Goal: Consume media (video, audio): Consume media (video, audio)

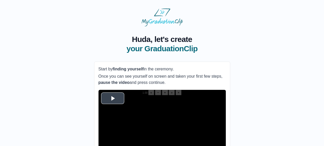
click at [113, 98] on span "Video Player" at bounding box center [113, 98] width 0 height 0
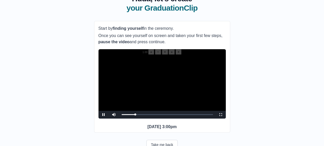
scroll to position [47, 0]
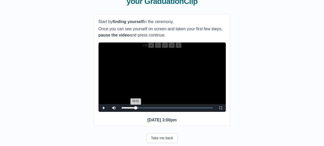
click at [136, 108] on div "06:02 Progress : 0%" at bounding box center [129, 107] width 14 height 1
click at [135, 108] on div "06:02 Progress : 0%" at bounding box center [129, 107] width 14 height 1
click at [221, 108] on span "Video Player" at bounding box center [221, 108] width 0 height 0
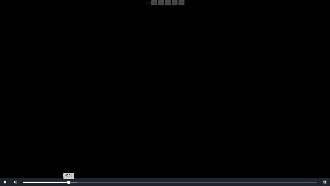
click at [66, 145] on div "Loaded : 0% 05:40 06:01 Progress : 0%" at bounding box center [170, 181] width 294 height 1
click at [86, 120] on video "Video Player" at bounding box center [165, 98] width 330 height 186
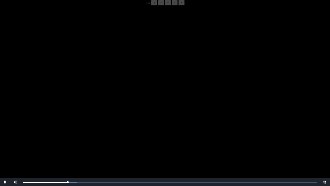
click at [86, 120] on video "Video Player" at bounding box center [165, 98] width 330 height 186
click at [74, 145] on video "Video Player" at bounding box center [165, 98] width 330 height 186
click at [67, 145] on div "05:53 Progress : 0%" at bounding box center [45, 181] width 44 height 1
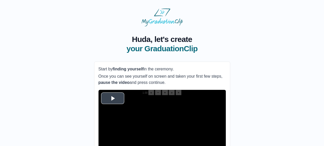
click at [113, 98] on span "Video Player" at bounding box center [113, 98] width 0 height 0
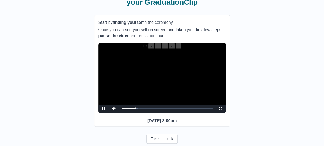
scroll to position [59, 0]
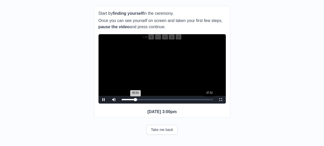
click at [215, 97] on div "Loaded : 0% 37:52 05:54 Progress : 0%" at bounding box center [167, 100] width 97 height 8
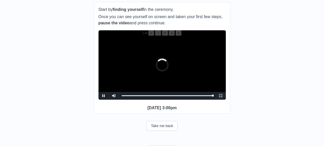
click at [221, 96] on span "Video Player" at bounding box center [221, 96] width 0 height 0
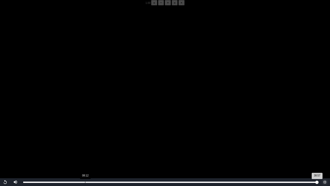
click at [82, 145] on div "Loaded : 0% 08:12 38:57 Progress : 0%" at bounding box center [170, 182] width 299 height 8
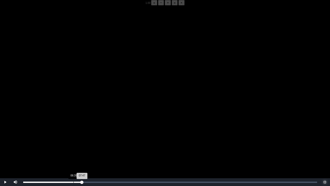
click at [74, 145] on div "Loaded : 0% 06:39 07:47 Progress : 0%" at bounding box center [170, 181] width 294 height 1
click at [90, 134] on video "Video Player" at bounding box center [165, 98] width 330 height 186
click at [67, 145] on div "Loaded : 0% 05:54 06:56 Progress : 0%" at bounding box center [170, 182] width 299 height 8
click at [67, 145] on div "05:52 Progress : 0%" at bounding box center [45, 181] width 44 height 1
click at [67, 145] on div "05:48 Progress : 0%" at bounding box center [45, 181] width 44 height 1
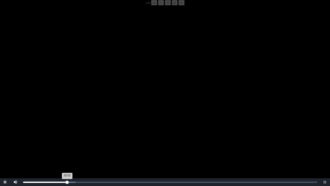
click at [67, 145] on div "05:50 Progress : 0%" at bounding box center [45, 181] width 44 height 1
click at [67, 145] on div "05:49 Progress : 0%" at bounding box center [45, 181] width 44 height 1
click at [67, 145] on div "05:48 Progress : 0%" at bounding box center [45, 181] width 44 height 1
click at [66, 145] on div "05:49 Progress : 0%" at bounding box center [45, 181] width 44 height 1
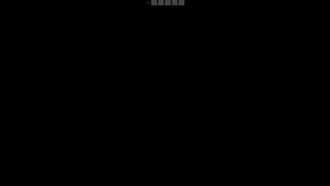
click at [67, 145] on div "05:48 Progress : 0%" at bounding box center [45, 181] width 44 height 1
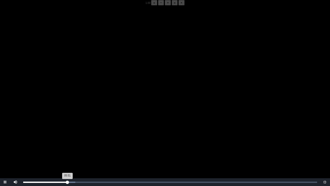
click at [68, 145] on div "Loaded : 0% 05:52 05:51 Progress : 0%" at bounding box center [170, 182] width 299 height 8
click at [67, 145] on div "05:48 Progress : 0%" at bounding box center [45, 181] width 44 height 1
click at [66, 136] on video "Video Player" at bounding box center [165, 98] width 330 height 186
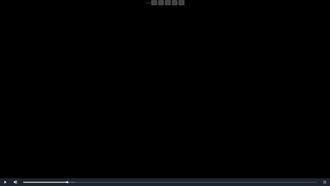
click at [66, 136] on video "Video Player" at bounding box center [165, 98] width 330 height 186
click at [77, 125] on video "Video Player" at bounding box center [165, 98] width 330 height 186
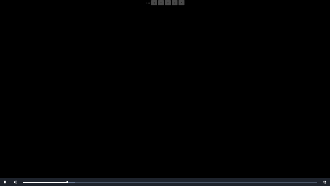
click at [77, 125] on video "Video Player" at bounding box center [165, 98] width 330 height 186
click at [75, 135] on video "Video Player" at bounding box center [165, 98] width 330 height 186
click at [68, 145] on div "Loaded : 0% 05:54 05:54 Progress : 0%" at bounding box center [170, 182] width 299 height 8
click at [67, 145] on div "05:50 Progress : 0%" at bounding box center [45, 181] width 45 height 1
click at [67, 145] on div "05:48 Progress : 0%" at bounding box center [45, 181] width 44 height 1
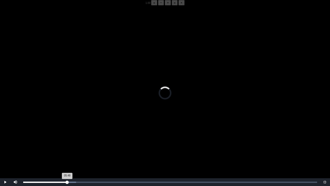
click at [67, 145] on div "05:48 Progress : 0%" at bounding box center [45, 181] width 44 height 1
click at [66, 145] on div "05:49 Progress : 0%" at bounding box center [44, 181] width 43 height 1
click at [67, 145] on div "05:44 Progress : 0%" at bounding box center [44, 181] width 43 height 1
click at [67, 145] on div "05:46 Progress : 0%" at bounding box center [45, 181] width 44 height 1
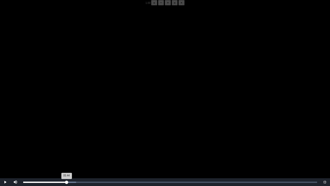
click at [67, 145] on div "05:44 Progress : 0%" at bounding box center [44, 181] width 43 height 1
click at [67, 145] on div "05:46 Progress : 0%" at bounding box center [45, 181] width 44 height 1
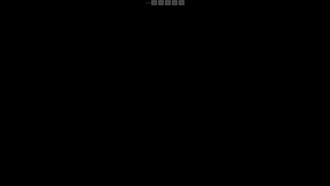
click at [67, 145] on div "05:48 Progress : 0%" at bounding box center [45, 181] width 44 height 1
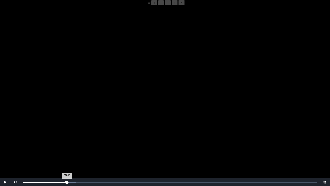
click at [67, 145] on div "05:48 Progress : 0%" at bounding box center [45, 181] width 44 height 1
click at [67, 145] on div "05:49 Progress : 0%" at bounding box center [45, 181] width 44 height 1
click at [67, 145] on div "05:48 Progress : 0%" at bounding box center [45, 181] width 44 height 1
click at [67, 145] on div "05:46 Progress : 0%" at bounding box center [45, 181] width 44 height 1
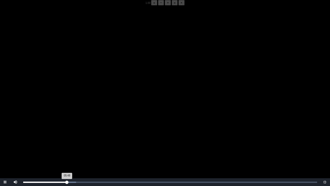
click at [67, 145] on div "05:48 Progress : 0%" at bounding box center [45, 181] width 44 height 1
click at [67, 145] on div "05:46 Progress : 0%" at bounding box center [45, 181] width 44 height 1
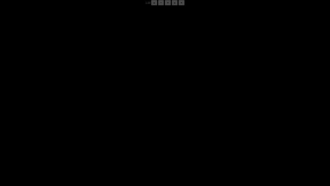
click at [67, 145] on div "05:49 Progress : 0%" at bounding box center [45, 181] width 44 height 1
click at [67, 145] on div "05:48 Progress : 0%" at bounding box center [45, 181] width 44 height 1
click at [67, 145] on div "05:49 Progress : 0%" at bounding box center [45, 181] width 44 height 1
click at [67, 145] on div "05:48 Progress : 0%" at bounding box center [45, 181] width 44 height 1
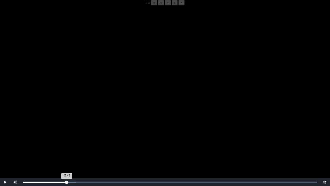
click at [67, 145] on div "05:46 Progress : 0%" at bounding box center [45, 181] width 44 height 1
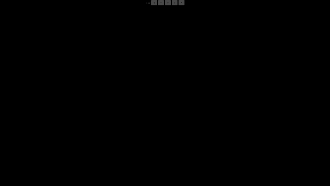
click at [67, 145] on div "05:50 Progress : 0%" at bounding box center [45, 181] width 44 height 1
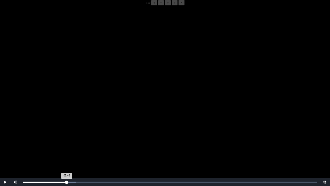
click at [67, 145] on div "05:46 Progress : 0%" at bounding box center [45, 181] width 44 height 1
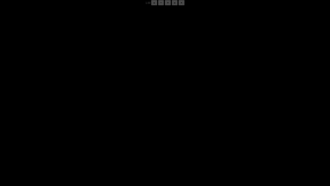
click at [67, 145] on div "05:51 Progress : 0%" at bounding box center [45, 181] width 44 height 1
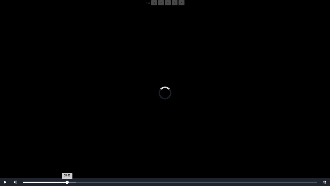
click at [67, 145] on div "05:46 Progress : 0%" at bounding box center [45, 181] width 44 height 1
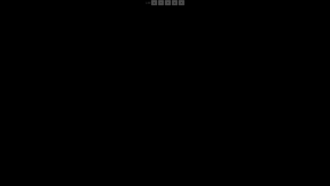
click at [67, 145] on div "05:49 Progress : 0%" at bounding box center [45, 181] width 44 height 1
click at [67, 145] on div "05:48 Progress : 0%" at bounding box center [45, 181] width 44 height 1
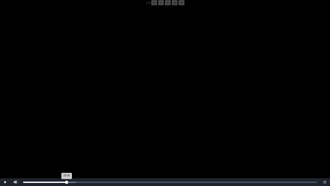
click at [67, 145] on div "05:46 Progress : 0%" at bounding box center [45, 181] width 44 height 1
click at [67, 145] on div "05:48 Progress : 0%" at bounding box center [45, 181] width 44 height 1
click at [67, 145] on div "05:46 Progress : 0%" at bounding box center [45, 181] width 44 height 1
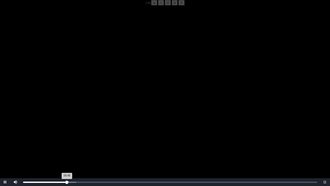
click at [67, 145] on div "05:48 Progress : 0%" at bounding box center [45, 181] width 44 height 1
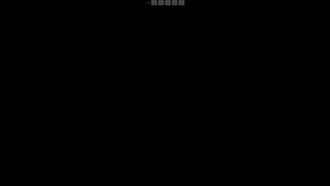
click at [67, 145] on div "05:48 Progress : 0%" at bounding box center [45, 181] width 44 height 1
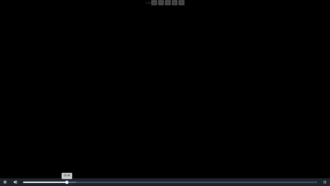
click at [67, 145] on div "05:48 Progress : 0%" at bounding box center [45, 181] width 44 height 1
click at [67, 145] on div "05:46 Progress : 0%" at bounding box center [45, 181] width 44 height 1
click at [67, 145] on div "05:48 Progress : 0%" at bounding box center [45, 181] width 44 height 1
click at [67, 145] on div "05:47 Progress : 0%" at bounding box center [45, 181] width 44 height 1
click at [65, 145] on video "Video Player" at bounding box center [165, 98] width 330 height 186
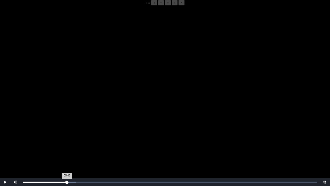
click at [66, 145] on div "05:48 Progress : 0%" at bounding box center [45, 181] width 44 height 1
click at [58, 145] on video "Video Player" at bounding box center [165, 98] width 330 height 186
click at [65, 145] on div "05:42 Progress : 0%" at bounding box center [44, 181] width 43 height 1
click at [65, 145] on div "05:31 Progress : 0%" at bounding box center [44, 181] width 42 height 1
click at [65, 145] on div "05:30 Progress : 0%" at bounding box center [44, 181] width 42 height 1
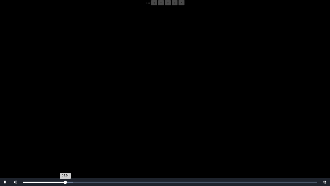
click at [65, 145] on div "05:34 Progress : 0%" at bounding box center [44, 181] width 42 height 1
click at [66, 145] on div "05:37 Progress : 0%" at bounding box center [44, 181] width 42 height 1
click at [66, 145] on div "05:40 Progress : 0%" at bounding box center [44, 181] width 43 height 1
click at [67, 145] on div "05:40 Progress : 0%" at bounding box center [45, 181] width 44 height 1
click at [66, 145] on div "05:36 Progress : 0%" at bounding box center [44, 181] width 42 height 1
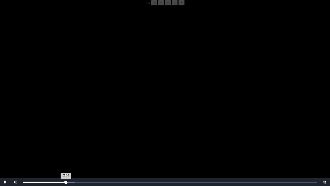
click at [66, 145] on div "05:38 Progress : 0%" at bounding box center [44, 181] width 43 height 1
click at [67, 145] on div "05:44 Progress : 0%" at bounding box center [45, 181] width 44 height 1
click at [67, 145] on div "05:45 Progress : 0%" at bounding box center [44, 181] width 43 height 1
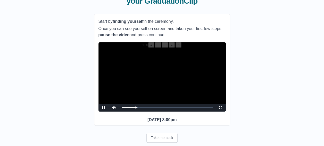
scroll to position [48, 0]
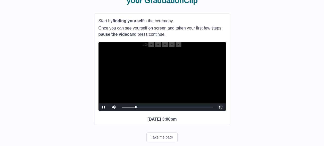
click at [221, 107] on span "Video Player" at bounding box center [221, 107] width 0 height 0
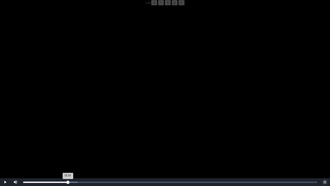
click at [68, 145] on div "05:54 Progress : 0%" at bounding box center [45, 181] width 45 height 1
click at [66, 145] on div "05:55 Progress : 0%" at bounding box center [45, 181] width 45 height 1
click at [66, 145] on div "05:41 Progress : 0%" at bounding box center [44, 181] width 43 height 1
click at [67, 145] on div "05:44 Progress : 0%" at bounding box center [44, 181] width 43 height 1
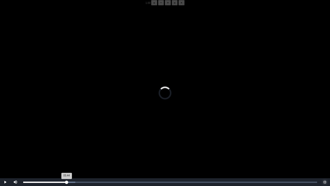
click at [67, 145] on div "05:44 Progress : 0%" at bounding box center [44, 181] width 43 height 1
click at [67, 145] on div "05:45 Progress : 0%" at bounding box center [44, 181] width 43 height 1
click at [67, 145] on div "05:48 Progress : 0%" at bounding box center [45, 181] width 44 height 1
click at [67, 145] on div "05:49 Progress : 0%" at bounding box center [45, 181] width 44 height 1
click at [67, 145] on div "05:48 Progress : 0%" at bounding box center [45, 181] width 44 height 1
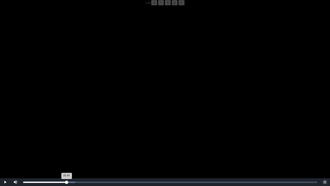
click at [67, 145] on div "05:44 Progress : 0%" at bounding box center [44, 181] width 43 height 1
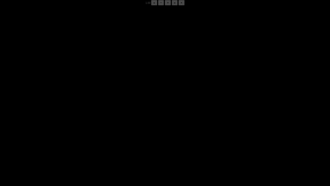
click at [67, 145] on div "05:48 Progress : 0%" at bounding box center [45, 181] width 44 height 1
click at [67, 145] on div "05:49 Progress : 0%" at bounding box center [45, 181] width 44 height 1
click at [67, 145] on div "05:48 Progress : 0%" at bounding box center [45, 181] width 44 height 1
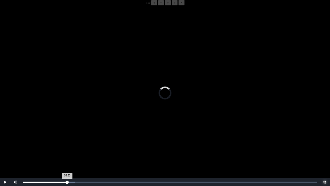
click at [67, 145] on div "05:50 Progress : 0%" at bounding box center [45, 181] width 44 height 1
click at [67, 145] on div "05:44 Progress : 0%" at bounding box center [44, 181] width 43 height 1
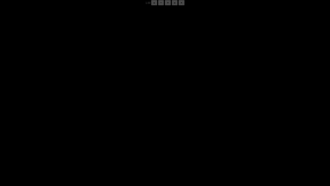
click at [67, 145] on div "05:52 Progress : 0%" at bounding box center [45, 181] width 44 height 1
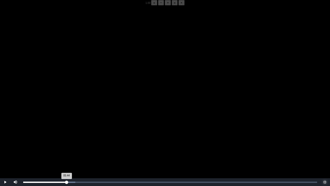
click at [67, 145] on div "05:44 Progress : 0%" at bounding box center [44, 181] width 43 height 1
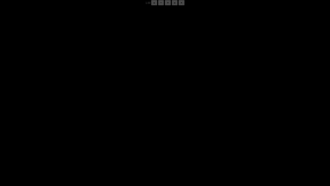
click at [67, 145] on div "05:52 Progress : 0%" at bounding box center [45, 181] width 44 height 1
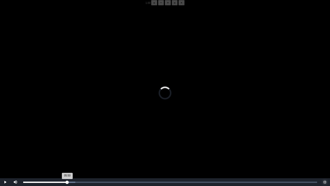
click at [67, 145] on div "05:50 Progress : 0%" at bounding box center [45, 181] width 44 height 1
click at [67, 145] on div "05:44 Progress : 0%" at bounding box center [44, 181] width 43 height 1
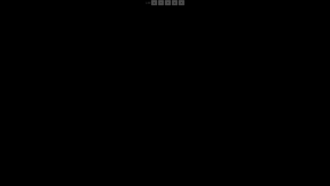
click at [67, 145] on div "05:50 Progress : 0%" at bounding box center [45, 181] width 44 height 1
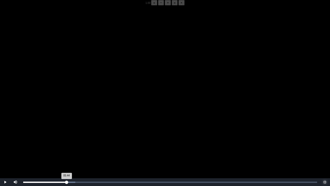
click at [67, 145] on div "05:44 Progress : 0%" at bounding box center [44, 181] width 43 height 1
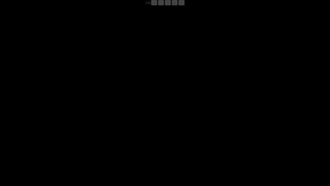
click at [67, 145] on div "05:50 Progress : 0%" at bounding box center [45, 181] width 44 height 1
click at [67, 145] on div "05:48 Progress : 0%" at bounding box center [45, 181] width 44 height 1
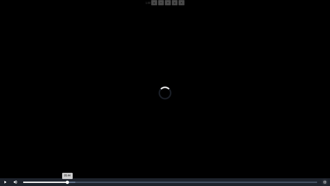
click at [67, 145] on div "05:44 Progress : 0%" at bounding box center [45, 181] width 44 height 1
click at [67, 145] on div "05:49 Progress : 0%" at bounding box center [45, 181] width 44 height 1
click at [67, 145] on div "05:44 Progress : 0%" at bounding box center [45, 181] width 44 height 1
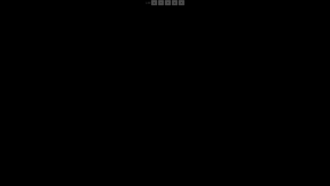
click at [67, 145] on div "05:50 Progress : 0%" at bounding box center [45, 181] width 44 height 1
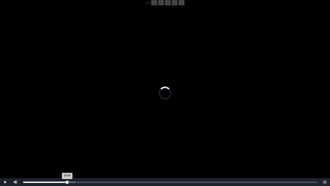
click at [67, 145] on div "05:44 Progress : 0%" at bounding box center [45, 181] width 44 height 1
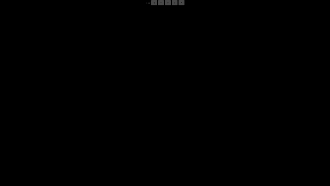
click at [67, 145] on div "05:50 Progress : 0%" at bounding box center [45, 181] width 44 height 1
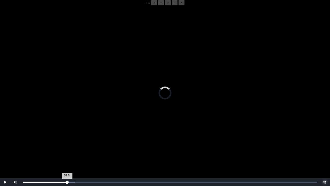
click at [67, 145] on div "05:44 Progress : 0%" at bounding box center [45, 181] width 44 height 1
click at [67, 145] on div "05:46 Progress : 0%" at bounding box center [45, 181] width 44 height 1
click at [67, 145] on div "05:44 Progress : 0%" at bounding box center [44, 181] width 43 height 1
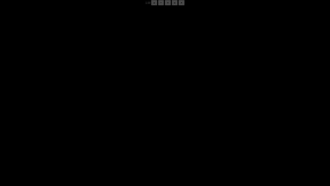
click at [67, 145] on div "05:46 Progress : 0%" at bounding box center [45, 181] width 44 height 1
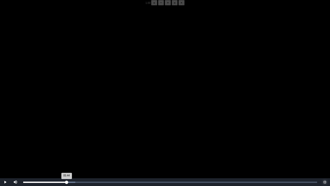
click at [67, 145] on div "05:44 Progress : 0%" at bounding box center [44, 181] width 43 height 1
click at [67, 145] on div "05:46 Progress : 0%" at bounding box center [45, 181] width 44 height 1
click at [67, 145] on div "05:44 Progress : 0%" at bounding box center [44, 181] width 43 height 1
click at [67, 145] on div "05:48 Progress : 0%" at bounding box center [45, 181] width 44 height 1
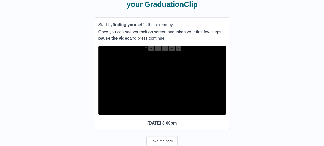
scroll to position [45, 0]
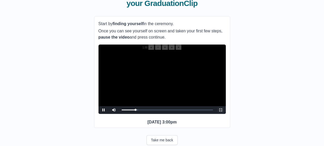
click at [221, 110] on span "Video Player" at bounding box center [221, 110] width 0 height 0
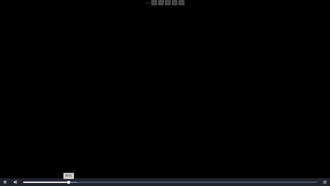
click at [69, 145] on div "06:01 Progress : 0%" at bounding box center [45, 181] width 45 height 1
click at [68, 145] on div "05:54 Progress : 0%" at bounding box center [45, 181] width 45 height 1
click at [68, 145] on div "05:55 Progress : 0%" at bounding box center [45, 181] width 45 height 1
click at [68, 145] on div "05:53 Progress : 0%" at bounding box center [45, 181] width 44 height 1
click at [67, 145] on div "05:48 Progress : 0%" at bounding box center [45, 181] width 44 height 1
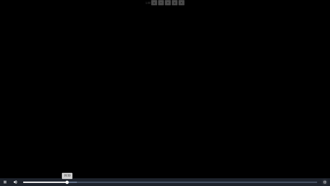
click at [67, 145] on div "05:50 Progress : 0%" at bounding box center [45, 181] width 44 height 1
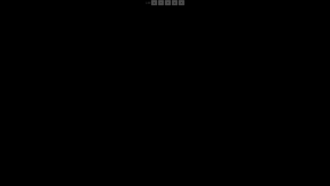
click at [67, 145] on div "05:48 Progress : 0%" at bounding box center [45, 181] width 44 height 1
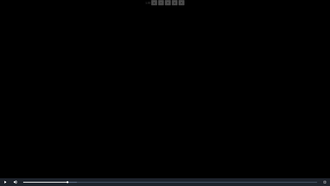
click at [61, 135] on video "Video Player" at bounding box center [165, 98] width 330 height 186
click at [62, 135] on video "Video Player" at bounding box center [165, 98] width 330 height 186
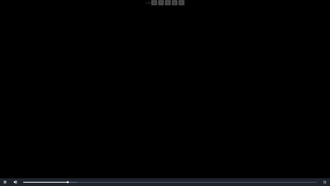
click at [62, 135] on video "Video Player" at bounding box center [165, 98] width 330 height 186
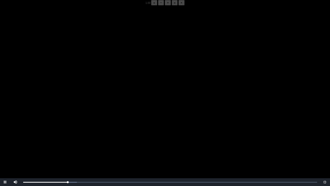
click at [62, 135] on video "Video Player" at bounding box center [165, 98] width 330 height 186
click at [53, 144] on video "Video Player" at bounding box center [165, 98] width 330 height 186
click at [55, 138] on video "Video Player" at bounding box center [165, 98] width 330 height 186
click at [67, 145] on div "05:48 Progress : 0%" at bounding box center [45, 181] width 44 height 1
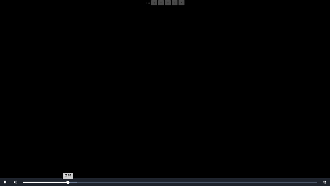
click at [67, 145] on div "05:54 Progress : 0%" at bounding box center [45, 181] width 45 height 1
click at [45, 130] on video "Video Player" at bounding box center [165, 98] width 330 height 186
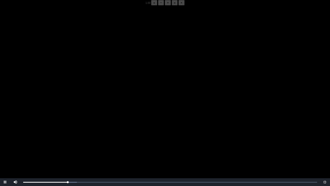
click at [49, 145] on video "Video Player" at bounding box center [165, 98] width 330 height 186
click at [50, 145] on video "Video Player" at bounding box center [165, 98] width 330 height 186
click at [67, 145] on div "05:50 Progress : 0%" at bounding box center [45, 181] width 45 height 1
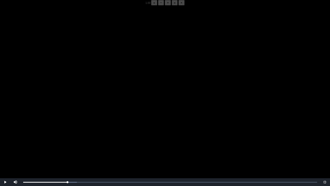
click at [67, 145] on video "Video Player" at bounding box center [165, 98] width 330 height 186
click at [71, 145] on video "Video Player" at bounding box center [165, 98] width 330 height 186
click at [73, 143] on video "Video Player" at bounding box center [165, 98] width 330 height 186
click at [68, 145] on div "05:55 Progress : 0%" at bounding box center [45, 181] width 45 height 1
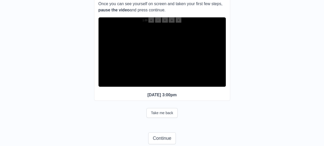
scroll to position [73, 0]
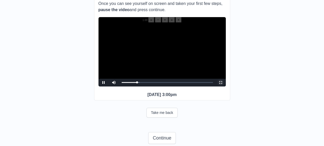
click at [221, 82] on span "Video Player" at bounding box center [221, 82] width 0 height 0
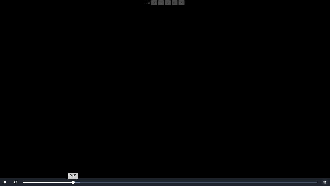
click at [71, 145] on div "06:35 Progress : 0%" at bounding box center [48, 181] width 50 height 1
click at [70, 145] on div "06:20 Progress : 0%" at bounding box center [47, 181] width 48 height 1
click at [69, 145] on div "06:16 Progress : 0%" at bounding box center [46, 181] width 47 height 1
click at [67, 145] on div "06:01 Progress : 0%" at bounding box center [45, 181] width 45 height 1
click at [67, 145] on div "05:48 Progress : 0%" at bounding box center [45, 181] width 44 height 1
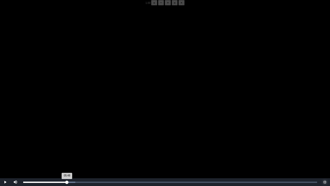
click at [67, 145] on div "05:48 Progress : 0%" at bounding box center [45, 181] width 44 height 1
click at [67, 145] on div "05:50 Progress : 0%" at bounding box center [45, 181] width 44 height 1
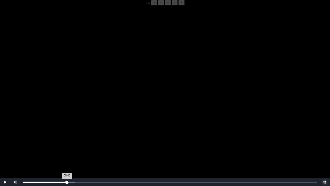
click at [67, 145] on div "05:48 Progress : 0%" at bounding box center [45, 181] width 44 height 1
click at [67, 145] on div "05:50 Progress : 0%" at bounding box center [45, 181] width 44 height 1
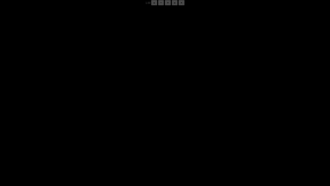
click at [67, 145] on div "05:51 Progress : 0%" at bounding box center [45, 181] width 44 height 1
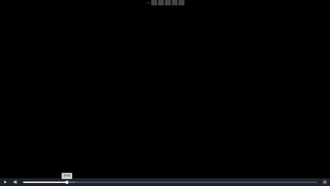
click at [67, 145] on div "05:48 Progress : 0%" at bounding box center [45, 181] width 44 height 1
click at [67, 145] on div "05:50 Progress : 0%" at bounding box center [45, 181] width 44 height 1
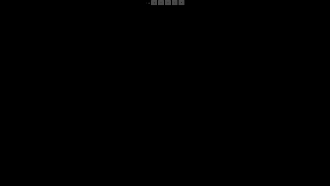
click at [67, 145] on div "05:53 Progress : 0%" at bounding box center [45, 181] width 44 height 1
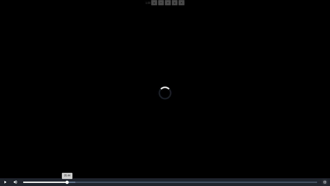
click at [67, 145] on div "05:44 Progress : 0%" at bounding box center [45, 181] width 44 height 1
click at [67, 145] on div "05:44 Progress : 0%" at bounding box center [44, 181] width 43 height 1
click at [74, 140] on video "Video Player" at bounding box center [165, 98] width 330 height 186
click at [5, 145] on span "Video Player" at bounding box center [5, 182] width 0 height 0
click at [67, 145] on div "05:46 Progress : 0%" at bounding box center [45, 181] width 44 height 1
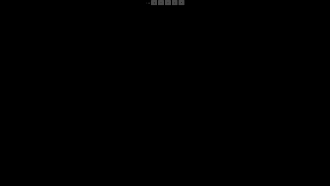
click at [67, 145] on div "05:48 Progress : 0%" at bounding box center [45, 181] width 44 height 1
click at [67, 145] on div "05:51 Progress : 0%" at bounding box center [45, 181] width 44 height 1
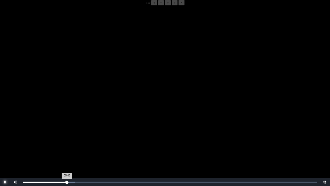
click at [67, 145] on div "05:48 Progress : 0%" at bounding box center [45, 181] width 44 height 1
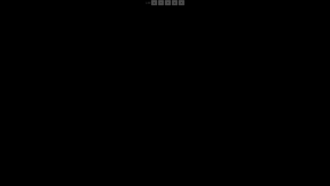
click at [67, 145] on div "05:49 Progress : 0%" at bounding box center [45, 181] width 44 height 1
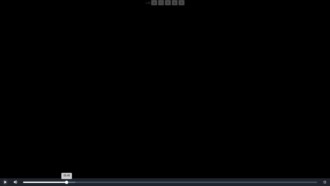
click at [67, 145] on div "05:46 Progress : 0%" at bounding box center [45, 181] width 44 height 1
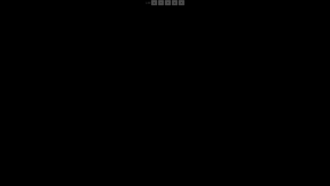
click at [67, 145] on div "05:49 Progress : 0%" at bounding box center [45, 181] width 44 height 1
click at [67, 145] on div "05:50 Progress : 0%" at bounding box center [45, 181] width 44 height 1
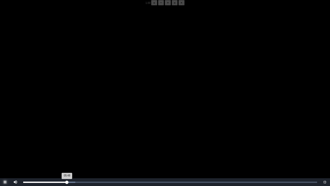
click at [67, 145] on div "05:48 Progress : 0%" at bounding box center [45, 181] width 44 height 1
click at [67, 145] on div "05:46 Progress : 0%" at bounding box center [45, 181] width 44 height 1
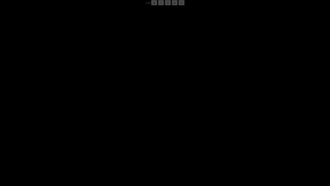
click at [67, 145] on div "05:48 Progress : 0%" at bounding box center [45, 181] width 44 height 1
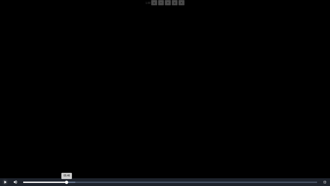
click at [67, 145] on div "05:46 Progress : 0%" at bounding box center [45, 181] width 44 height 1
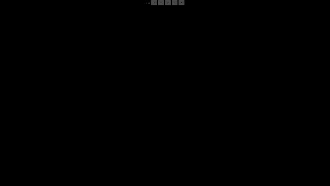
click at [67, 145] on div "05:51 Progress : 0%" at bounding box center [45, 181] width 44 height 1
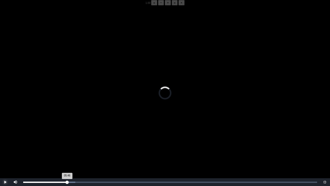
click at [67, 145] on div "05:46 Progress : 0%" at bounding box center [45, 181] width 44 height 1
click at [67, 145] on div "05:47 Progress : 0%" at bounding box center [45, 181] width 44 height 1
click at [67, 145] on div "05:46 Progress : 0%" at bounding box center [45, 181] width 44 height 1
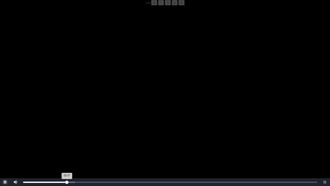
click at [67, 145] on div "05:47 Progress : 0%" at bounding box center [45, 181] width 44 height 1
click at [67, 145] on div "05:46 Progress : 0%" at bounding box center [45, 181] width 44 height 1
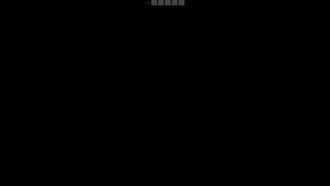
click at [67, 145] on div "05:52 Progress : 0%" at bounding box center [45, 181] width 44 height 1
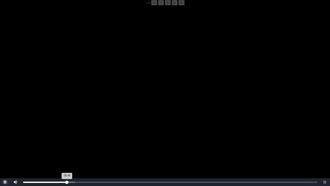
click at [67, 145] on div "05:48 Progress : 0%" at bounding box center [45, 181] width 44 height 1
click at [67, 145] on div "05:47 Progress : 0%" at bounding box center [45, 181] width 44 height 1
click at [67, 145] on div "05:46 Progress : 0%" at bounding box center [45, 181] width 44 height 1
click at [67, 145] on div "05:48 Progress : 0%" at bounding box center [45, 181] width 44 height 1
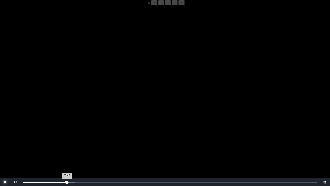
click at [67, 145] on div "05:46 Progress : 0%" at bounding box center [45, 181] width 44 height 1
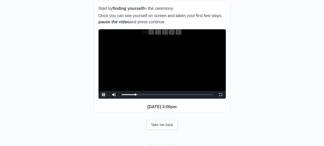
scroll to position [61, 0]
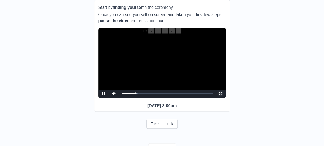
click at [221, 93] on span "Video Player" at bounding box center [221, 93] width 0 height 0
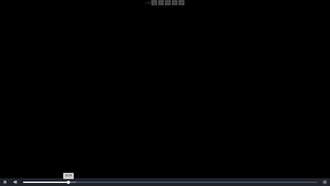
click at [67, 145] on div "05:59 Progress : 0%" at bounding box center [45, 181] width 45 height 1
click at [67, 145] on div "05:51 Progress : 0%" at bounding box center [45, 181] width 44 height 1
click at [67, 145] on div "05:48 Progress : 0%" at bounding box center [45, 181] width 44 height 1
click at [66, 145] on div "05:38 Progress : 0%" at bounding box center [44, 181] width 43 height 1
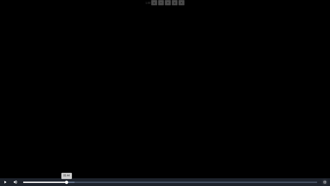
click at [67, 145] on div "05:44 Progress : 0%" at bounding box center [44, 181] width 43 height 1
click at [67, 145] on div "05:45 Progress : 0%" at bounding box center [44, 181] width 43 height 1
click at [67, 145] on div "05:46 Progress : 0%" at bounding box center [45, 181] width 44 height 1
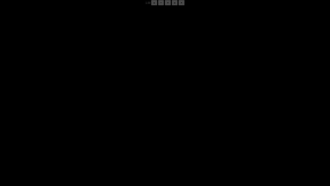
click at [67, 145] on div "05:49 Progress : 0%" at bounding box center [45, 181] width 44 height 1
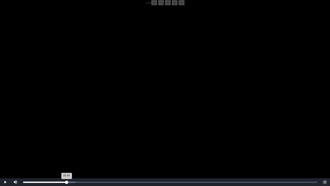
click at [67, 145] on div "05:44 Progress : 0%" at bounding box center [44, 181] width 43 height 1
click at [67, 145] on div "05:48 Progress : 0%" at bounding box center [45, 181] width 44 height 1
click at [66, 145] on div "05:42 Progress : 0%" at bounding box center [44, 181] width 43 height 1
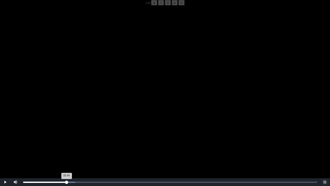
click at [67, 145] on div "05:44 Progress : 0%" at bounding box center [44, 181] width 43 height 1
click at [67, 145] on div "05:45 Progress : 0%" at bounding box center [44, 181] width 43 height 1
click at [67, 145] on div "05:44 Progress : 0%" at bounding box center [44, 181] width 43 height 1
click at [67, 145] on div "05:46 Progress : 0%" at bounding box center [44, 181] width 43 height 1
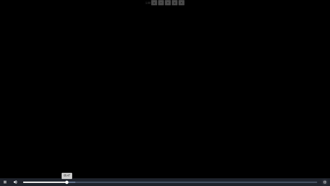
click at [67, 145] on div "05:47 Progress : 0%" at bounding box center [45, 181] width 44 height 1
click at [67, 145] on div "05:48 Progress : 0%" at bounding box center [45, 181] width 44 height 1
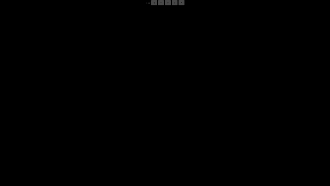
click at [67, 145] on div "05:50 Progress : 0%" at bounding box center [45, 181] width 44 height 1
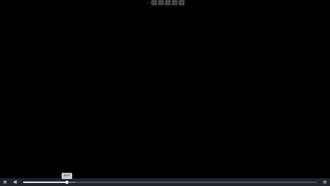
click at [67, 145] on div "05:47 Progress : 0%" at bounding box center [45, 181] width 44 height 1
click at [67, 145] on div "05:46 Progress : 0%" at bounding box center [45, 181] width 44 height 1
click at [67, 145] on div "05:47 Progress : 0%" at bounding box center [45, 181] width 44 height 1
click at [67, 145] on div "05:46 Progress : 0%" at bounding box center [45, 181] width 44 height 1
click at [67, 145] on div "05:47 Progress : 0%" at bounding box center [45, 181] width 44 height 1
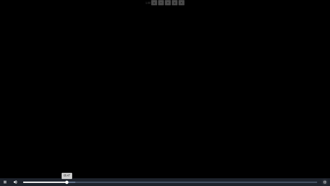
click at [67, 145] on div "05:47 Progress : 0%" at bounding box center [45, 181] width 44 height 1
click at [67, 145] on div "05:46 Progress : 0%" at bounding box center [45, 181] width 44 height 1
click at [67, 145] on div "05:49 Progress : 0%" at bounding box center [45, 181] width 44 height 1
click at [67, 145] on div "05:47 Progress : 0%" at bounding box center [45, 181] width 44 height 1
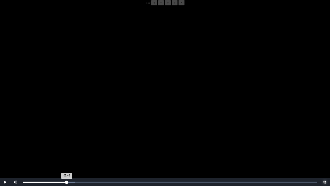
click at [67, 145] on div "05:46 Progress : 0%" at bounding box center [45, 181] width 44 height 1
click at [67, 145] on div "05:48 Progress : 0%" at bounding box center [45, 181] width 44 height 1
click at [67, 145] on div "05:46 Progress : 0%" at bounding box center [45, 181] width 44 height 1
click at [67, 145] on div "05:48 Progress : 0%" at bounding box center [45, 181] width 44 height 1
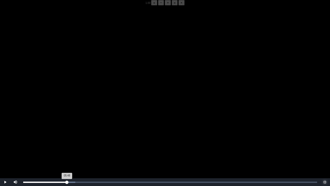
click at [67, 145] on div "05:48 Progress : 0%" at bounding box center [45, 181] width 44 height 1
click at [67, 145] on div "05:49 Progress : 0%" at bounding box center [45, 181] width 44 height 1
click at [67, 145] on div "05:48 Progress : 0%" at bounding box center [45, 181] width 44 height 1
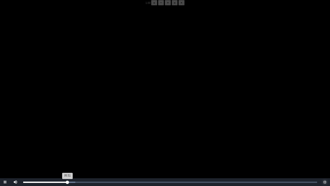
click at [67, 145] on div "05:51 Progress : 0%" at bounding box center [45, 181] width 44 height 1
click at [67, 145] on div "05:46 Progress : 0%" at bounding box center [45, 181] width 44 height 1
click at [67, 145] on div "05:47 Progress : 0%" at bounding box center [45, 181] width 44 height 1
click at [67, 145] on div "05:46 Progress : 0%" at bounding box center [45, 181] width 44 height 1
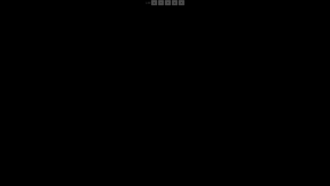
click at [67, 145] on div "05:50 Progress : 0%" at bounding box center [45, 181] width 44 height 1
click at [67, 145] on div "05:48 Progress : 0%" at bounding box center [45, 181] width 44 height 1
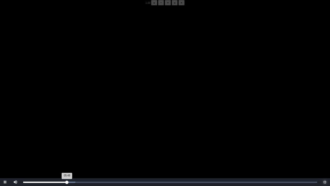
click at [67, 145] on div "05:48 Progress : 0%" at bounding box center [45, 181] width 44 height 1
click at [67, 145] on div "05:46 Progress : 0%" at bounding box center [45, 181] width 44 height 1
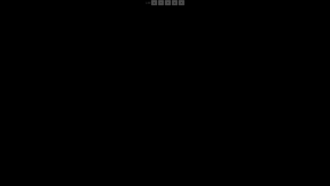
click at [67, 145] on div "05:49 Progress : 0%" at bounding box center [45, 181] width 44 height 1
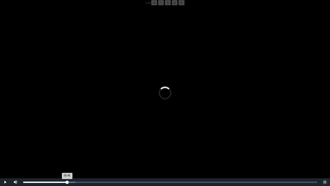
click at [67, 145] on div "05:46 Progress : 0%" at bounding box center [45, 181] width 44 height 1
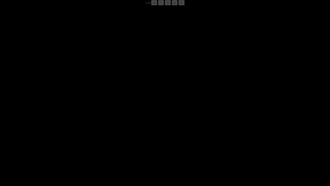
click at [67, 145] on div "05:50 Progress : 0%" at bounding box center [45, 181] width 44 height 1
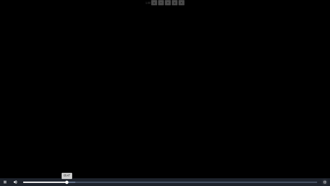
click at [67, 145] on div "05:47 Progress : 0%" at bounding box center [45, 181] width 44 height 1
click at [68, 145] on div "05:52 Progress : 0%" at bounding box center [45, 181] width 44 height 1
click at [158, 5] on button "−" at bounding box center [161, 2] width 6 height 5
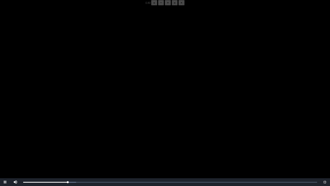
click at [158, 5] on button "−" at bounding box center [161, 2] width 6 height 5
click at [67, 145] on div "05:55 Progress : 0%" at bounding box center [45, 181] width 45 height 1
click at [69, 145] on div "Loaded : 0% 06:00 06:00 Progress : 0%" at bounding box center [170, 181] width 294 height 1
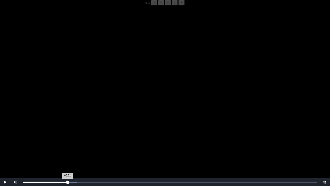
click at [68, 145] on div "05:52 Progress : 0%" at bounding box center [45, 181] width 44 height 1
click at [67, 145] on div "05:53 Progress : 0%" at bounding box center [45, 181] width 44 height 1
click at [67, 145] on div "05:50 Progress : 0%" at bounding box center [45, 181] width 44 height 1
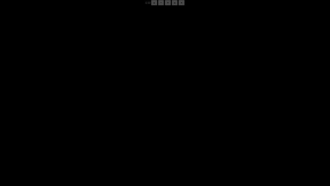
click at [67, 145] on div "05:50 Progress : 0%" at bounding box center [45, 181] width 44 height 1
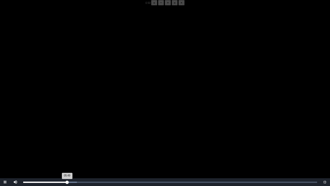
click at [67, 145] on div "05:49 Progress : 0%" at bounding box center [45, 181] width 44 height 1
click at [67, 145] on div "05:46 Progress : 0%" at bounding box center [45, 181] width 44 height 1
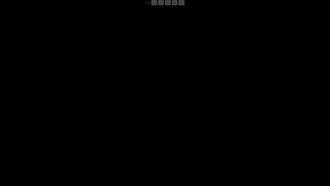
click at [67, 145] on div "05:49 Progress : 0%" at bounding box center [45, 181] width 44 height 1
click at [67, 145] on div "05:50 Progress : 0%" at bounding box center [45, 181] width 44 height 1
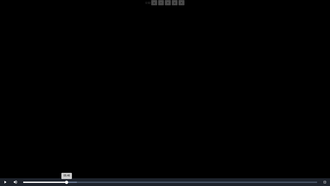
click at [67, 145] on div "05:46 Progress : 0%" at bounding box center [45, 181] width 44 height 1
drag, startPoint x: 67, startPoint y: 181, endPoint x: 126, endPoint y: 122, distance: 83.6
click at [126, 122] on video "Video Player" at bounding box center [165, 98] width 330 height 186
click at [67, 145] on div "05:52 Progress : 0%" at bounding box center [45, 181] width 44 height 1
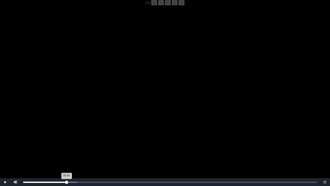
click at [67, 145] on div "05:44 Progress : 0%" at bounding box center [44, 181] width 43 height 1
click at [67, 145] on div "05:55 Progress : 0%" at bounding box center [45, 181] width 45 height 1
click at [67, 145] on div "05:53 Progress : 0%" at bounding box center [45, 181] width 44 height 1
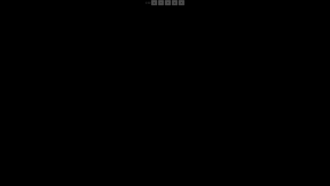
click at [67, 145] on div "05:48 Progress : 0%" at bounding box center [45, 181] width 44 height 1
click at [67, 145] on div "05:49 Progress : 0%" at bounding box center [45, 181] width 44 height 1
click at [67, 145] on div "05:48 Progress : 0%" at bounding box center [45, 181] width 44 height 1
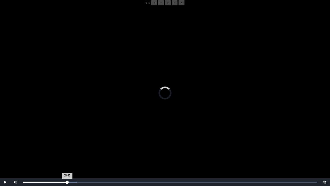
click at [67, 145] on div "05:46 Progress : 0%" at bounding box center [45, 181] width 44 height 1
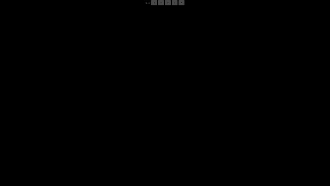
click at [67, 145] on div "05:48 Progress : 0%" at bounding box center [45, 181] width 44 height 1
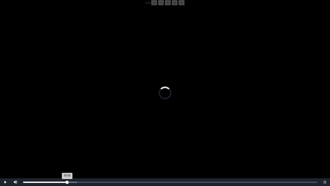
click at [67, 145] on div "05:50 Progress : 0%" at bounding box center [45, 181] width 44 height 1
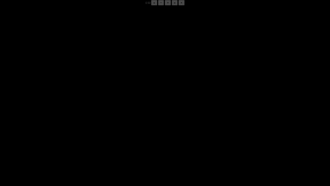
click at [67, 145] on div "05:50 Progress : 0%" at bounding box center [45, 181] width 44 height 1
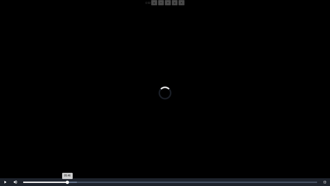
click at [67, 145] on div "05:46 Progress : 0%" at bounding box center [45, 181] width 44 height 1
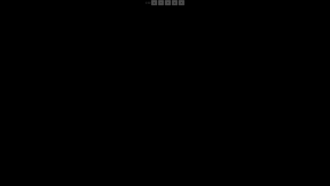
click at [67, 145] on div "05:49 Progress : 0%" at bounding box center [45, 181] width 44 height 1
click at [67, 145] on div "05:48 Progress : 0%" at bounding box center [45, 181] width 44 height 1
click at [67, 145] on div "05:49 Progress : 0%" at bounding box center [45, 181] width 44 height 1
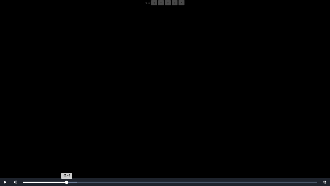
click at [67, 145] on div "05:46 Progress : 0%" at bounding box center [45, 181] width 44 height 1
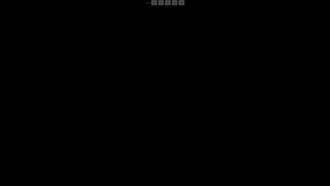
click at [67, 145] on div "05:48 Progress : 0%" at bounding box center [45, 181] width 44 height 1
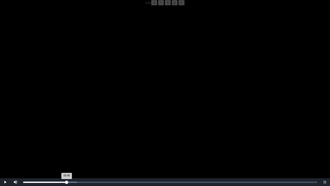
click at [67, 145] on div "05:46 Progress : 0%" at bounding box center [45, 181] width 44 height 1
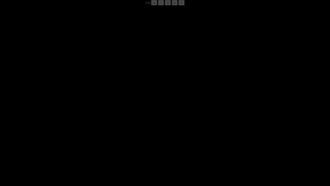
click at [67, 145] on div "05:50 Progress : 0%" at bounding box center [45, 181] width 44 height 1
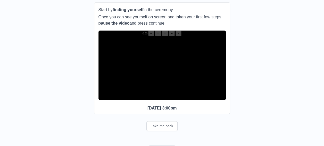
scroll to position [61, 0]
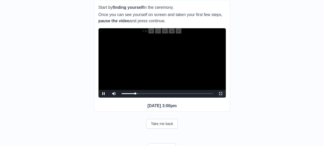
click at [221, 93] on span "Video Player" at bounding box center [221, 93] width 0 height 0
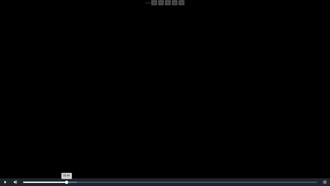
click at [67, 145] on div "05:44 Progress : 0%" at bounding box center [44, 181] width 43 height 1
click at [67, 145] on div "05:46 Progress : 0%" at bounding box center [45, 181] width 44 height 1
click at [67, 145] on div "05:48 Progress : 0%" at bounding box center [45, 181] width 44 height 1
click at [67, 145] on div "05:46 Progress : 0%" at bounding box center [45, 181] width 44 height 1
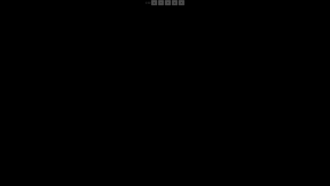
click at [67, 145] on div "05:48 Progress : 0%" at bounding box center [45, 181] width 44 height 1
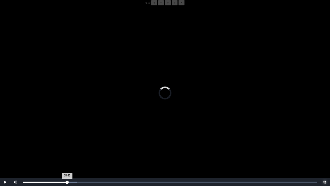
click at [67, 145] on div "05:46 Progress : 0%" at bounding box center [45, 181] width 44 height 1
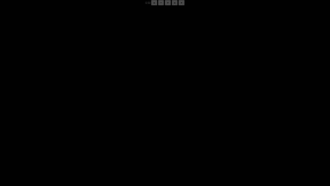
click at [67, 145] on div "05:49 Progress : 0%" at bounding box center [45, 181] width 44 height 1
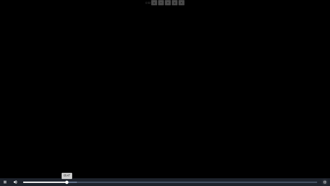
click at [67, 145] on div "05:47 Progress : 0%" at bounding box center [45, 181] width 44 height 1
click at [67, 145] on div "05:46 Progress : 0%" at bounding box center [45, 181] width 44 height 1
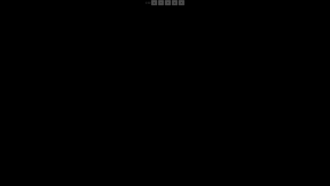
click at [67, 145] on div "05:49 Progress : 0%" at bounding box center [45, 181] width 44 height 1
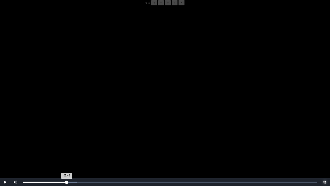
click at [67, 145] on div "05:46 Progress : 0%" at bounding box center [45, 181] width 44 height 1
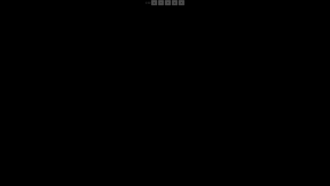
click at [67, 145] on div "05:47 Progress : 0%" at bounding box center [45, 181] width 44 height 1
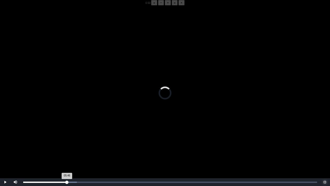
click at [67, 145] on div "05:46 Progress : 0%" at bounding box center [45, 181] width 44 height 1
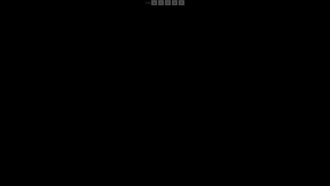
click at [67, 145] on div "05:48 Progress : 0%" at bounding box center [45, 181] width 44 height 1
click at [67, 145] on div "05:49 Progress : 0%" at bounding box center [45, 181] width 44 height 1
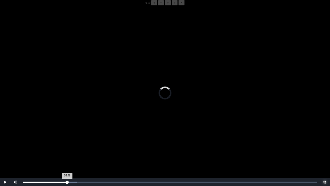
click at [67, 145] on div "05:46 Progress : 0%" at bounding box center [45, 181] width 44 height 1
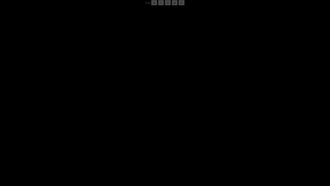
click at [67, 145] on div "05:50 Progress : 0%" at bounding box center [45, 181] width 44 height 1
click at [67, 145] on div "05:47 Progress : 0%" at bounding box center [45, 181] width 44 height 1
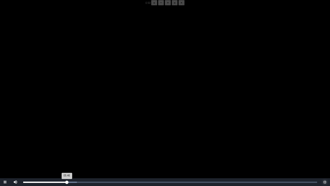
click at [67, 145] on div "05:46 Progress : 0%" at bounding box center [45, 181] width 44 height 1
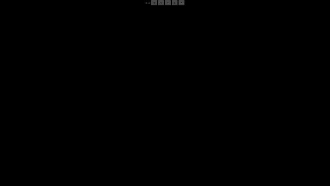
click at [67, 145] on div "05:48 Progress : 0%" at bounding box center [45, 181] width 44 height 1
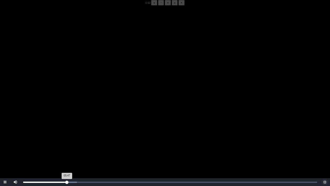
click at [320, 145] on button "Non-Fullscreen" at bounding box center [325, 182] width 10 height 8
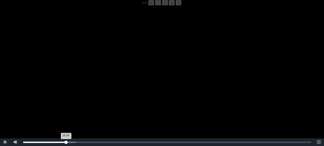
click at [314, 138] on button "Fullscreen" at bounding box center [319, 142] width 10 height 8
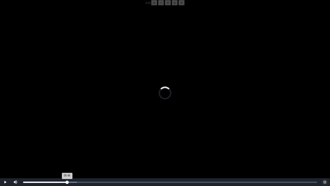
click at [67, 145] on div "05:46 Progress : 0%" at bounding box center [45, 181] width 44 height 1
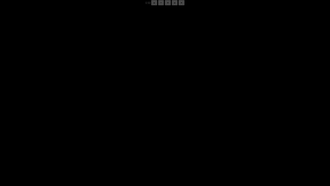
click at [67, 145] on div "05:48 Progress : 0%" at bounding box center [45, 181] width 44 height 1
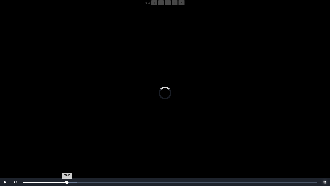
click at [67, 145] on div "05:46 Progress : 0%" at bounding box center [45, 181] width 44 height 1
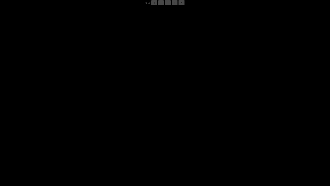
click at [67, 145] on div "05:48 Progress : 0%" at bounding box center [45, 181] width 44 height 1
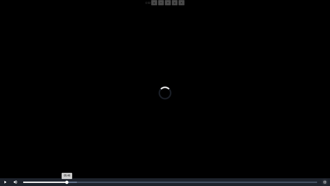
click at [67, 145] on div "05:46 Progress : 0%" at bounding box center [45, 181] width 44 height 1
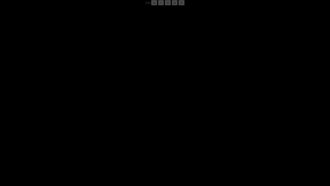
click at [67, 145] on div "05:50 Progress : 0%" at bounding box center [45, 181] width 44 height 1
click at [67, 145] on div "05:47 Progress : 0%" at bounding box center [45, 181] width 44 height 1
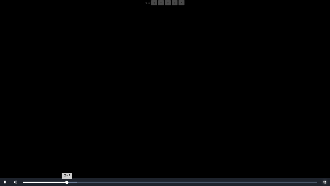
click at [67, 145] on div "05:47 Progress : 0%" at bounding box center [45, 181] width 44 height 1
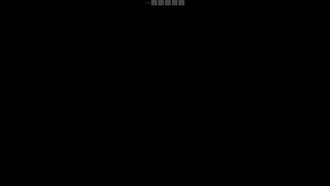
click at [67, 145] on div "05:47 Progress : 0%" at bounding box center [45, 181] width 44 height 1
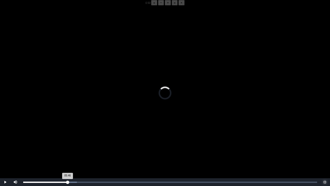
click at [67, 145] on div "05:46 Progress : 0%" at bounding box center [45, 181] width 44 height 1
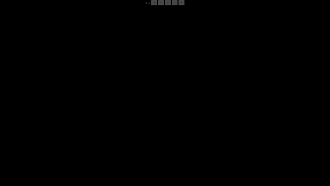
click at [67, 145] on div "05:48 Progress : 0%" at bounding box center [45, 181] width 44 height 1
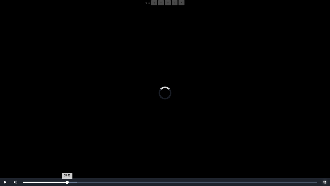
click at [67, 145] on div "05:46 Progress : 0%" at bounding box center [45, 181] width 44 height 1
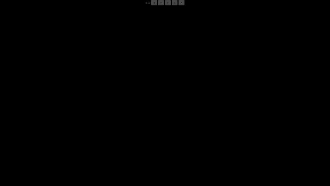
click at [67, 145] on div "05:50 Progress : 0%" at bounding box center [45, 181] width 44 height 1
click at [67, 145] on div "05:47 Progress : 0%" at bounding box center [45, 181] width 44 height 1
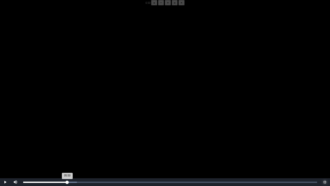
click at [67, 145] on div "05:50 Progress : 0%" at bounding box center [45, 181] width 44 height 1
click at [67, 145] on div "05:51 Progress : 0%" at bounding box center [45, 181] width 44 height 1
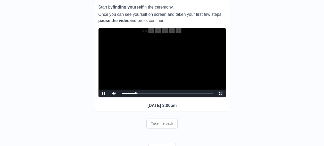
scroll to position [65, 0]
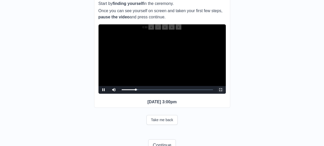
click at [221, 90] on span "Video Player" at bounding box center [221, 90] width 0 height 0
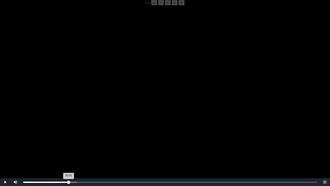
click at [69, 145] on div "06:00 Progress : 0%" at bounding box center [45, 181] width 45 height 1
click at [67, 145] on div "05:48 Progress : 0%" at bounding box center [45, 181] width 44 height 1
click at [67, 145] on div "05:49 Progress : 0%" at bounding box center [45, 181] width 44 height 1
click at [68, 145] on div "05:52 Progress : 0%" at bounding box center [45, 181] width 44 height 1
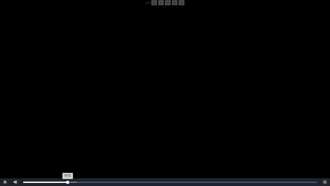
click at [67, 145] on div "05:52 Progress : 0%" at bounding box center [45, 181] width 44 height 1
click at [67, 145] on div "05:48 Progress : 0%" at bounding box center [45, 181] width 44 height 1
click at [67, 145] on div "05:44 Progress : 0%" at bounding box center [44, 181] width 43 height 1
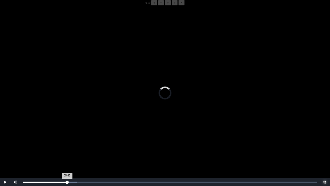
click at [67, 145] on div "05:46 Progress : 0%" at bounding box center [45, 181] width 44 height 1
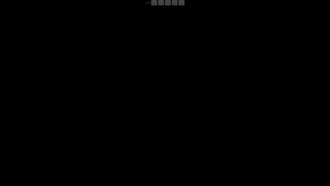
click at [67, 145] on div "05:47 Progress : 0%" at bounding box center [45, 181] width 44 height 1
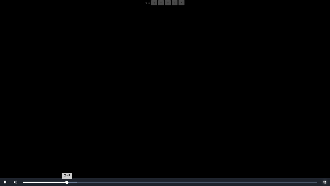
click at [67, 145] on div "05:47 Progress : 0%" at bounding box center [45, 181] width 44 height 1
click at [67, 145] on div "05:46 Progress : 0%" at bounding box center [45, 181] width 44 height 1
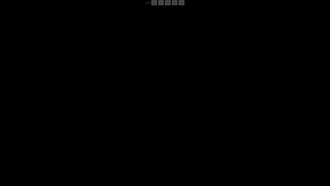
click at [67, 145] on div "05:49 Progress : 0%" at bounding box center [45, 181] width 44 height 1
click at [67, 145] on div "05:48 Progress : 0%" at bounding box center [45, 181] width 44 height 1
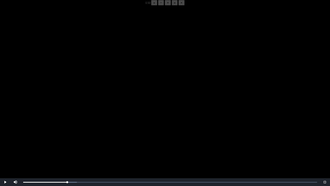
click at [62, 137] on video "Video Player" at bounding box center [165, 98] width 330 height 186
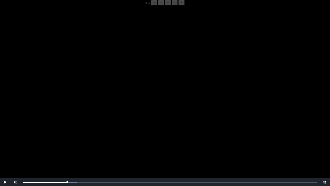
click at [62, 137] on video "Video Player" at bounding box center [165, 98] width 330 height 186
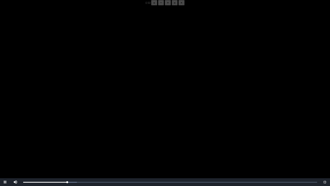
click at [62, 137] on video "Video Player" at bounding box center [165, 98] width 330 height 186
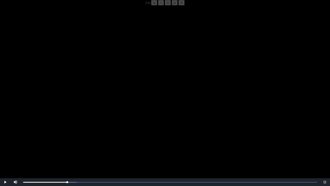
click at [62, 137] on video "Video Player" at bounding box center [165, 98] width 330 height 186
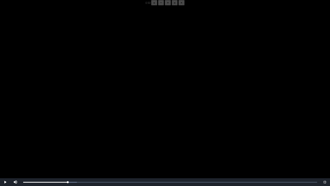
click at [54, 134] on video "Video Player" at bounding box center [165, 98] width 330 height 186
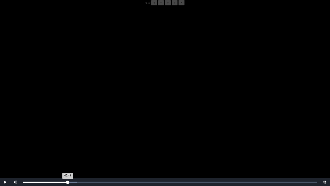
click at [67, 145] on div "05:48 Progress : 0%" at bounding box center [45, 181] width 44 height 1
click at [66, 145] on video "Video Player" at bounding box center [165, 98] width 330 height 186
click at [68, 145] on div "05:52 Progress : 0%" at bounding box center [45, 181] width 44 height 1
click at [67, 145] on div "05:52 Progress : 0%" at bounding box center [45, 181] width 44 height 1
click at [67, 145] on div "05:50 Progress : 0%" at bounding box center [45, 181] width 44 height 1
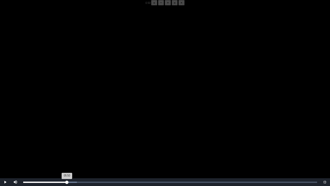
click at [67, 145] on div "05:50 Progress : 0%" at bounding box center [45, 181] width 44 height 1
click at [67, 145] on div "05:48 Progress : 0%" at bounding box center [45, 181] width 44 height 1
click at [165, 5] on button "+" at bounding box center [168, 2] width 6 height 5
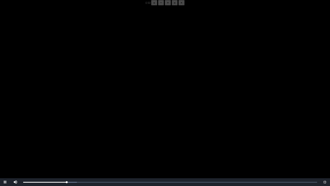
click at [165, 5] on button "+" at bounding box center [168, 2] width 6 height 5
click at [67, 145] on div "05:48 Progress : 0%" at bounding box center [45, 181] width 44 height 1
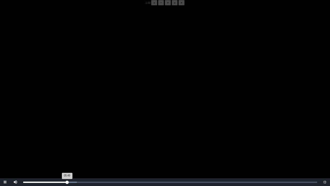
click at [67, 145] on div "05:49 Progress : 0%" at bounding box center [45, 181] width 44 height 1
click at [66, 145] on div "05:49 Progress : 0%" at bounding box center [45, 181] width 44 height 1
click at [66, 145] on div "05:42 Progress : 0%" at bounding box center [44, 181] width 43 height 1
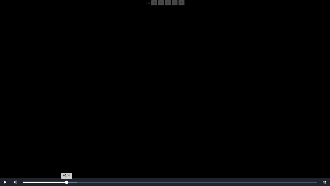
click at [67, 145] on div "05:44 Progress : 0%" at bounding box center [44, 181] width 43 height 1
click at [67, 145] on div "05:45 Progress : 0%" at bounding box center [44, 181] width 43 height 1
click at [67, 145] on div "05:46 Progress : 0%" at bounding box center [45, 181] width 44 height 1
click at [67, 145] on div "05:48 Progress : 0%" at bounding box center [45, 181] width 44 height 1
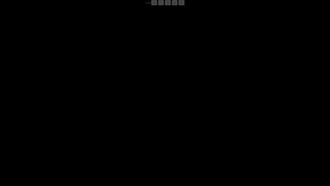
click at [67, 145] on div "05:49 Progress : 0%" at bounding box center [45, 181] width 44 height 1
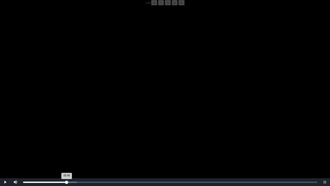
click at [67, 145] on div "05:46 Progress : 0%" at bounding box center [45, 181] width 44 height 1
click at [67, 145] on div "05:48 Progress : 0%" at bounding box center [45, 181] width 44 height 1
click at [67, 145] on div "05:46 Progress : 0%" at bounding box center [45, 181] width 44 height 1
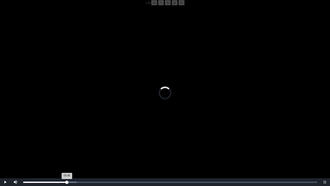
click at [67, 145] on div "05:46 Progress : 0%" at bounding box center [45, 181] width 44 height 1
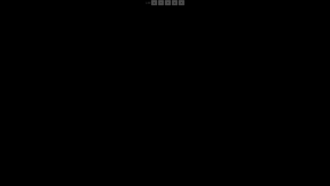
click at [67, 145] on div "05:49 Progress : 0%" at bounding box center [45, 181] width 44 height 1
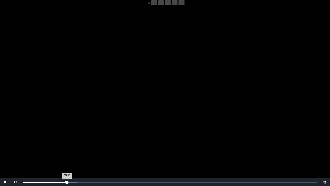
click at [67, 145] on div "05:48 Progress : 0%" at bounding box center [45, 181] width 44 height 1
click at [67, 145] on div "05:46 Progress : 0%" at bounding box center [45, 181] width 44 height 1
click at [67, 145] on div "05:48 Progress : 0%" at bounding box center [45, 181] width 44 height 1
click at [67, 145] on div "05:46 Progress : 0%" at bounding box center [45, 181] width 44 height 1
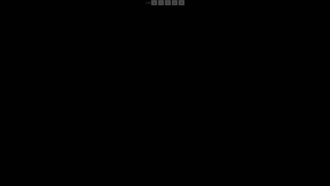
click at [67, 145] on div "05:48 Progress : 0%" at bounding box center [45, 181] width 44 height 1
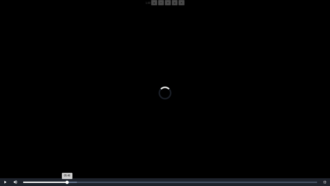
click at [67, 145] on div "05:46 Progress : 0%" at bounding box center [45, 181] width 44 height 1
click at [67, 145] on div "05:48 Progress : 0%" at bounding box center [45, 181] width 44 height 1
click at [67, 145] on div "05:46 Progress : 0%" at bounding box center [45, 181] width 44 height 1
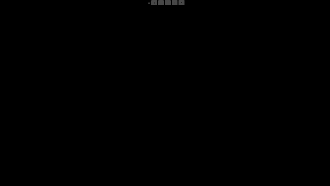
click at [67, 145] on div "05:50 Progress : 0%" at bounding box center [45, 181] width 44 height 1
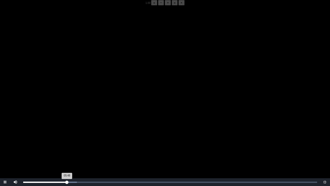
click at [67, 145] on div "05:48 Progress : 0%" at bounding box center [45, 181] width 44 height 1
click at [67, 145] on div "05:44 Progress : 0%" at bounding box center [44, 181] width 43 height 1
click at [66, 145] on div "05:42 Progress : 0%" at bounding box center [44, 181] width 43 height 1
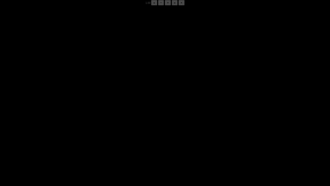
click at [66, 145] on div "05:49 Progress : 0%" at bounding box center [45, 181] width 44 height 1
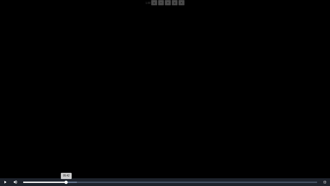
click at [66, 145] on div "05:42 Progress : 0%" at bounding box center [44, 181] width 43 height 1
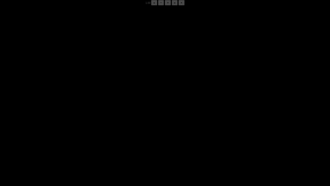
click at [66, 145] on div "05:50 Progress : 0%" at bounding box center [45, 181] width 44 height 1
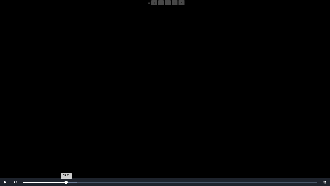
click at [66, 145] on div "05:42 Progress : 0%" at bounding box center [44, 181] width 43 height 1
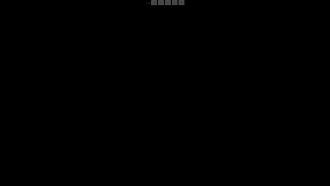
click at [66, 145] on div "05:50 Progress : 0%" at bounding box center [45, 181] width 44 height 1
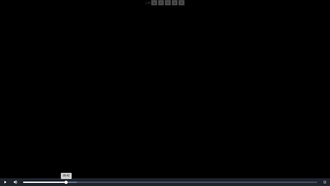
click at [66, 145] on div "05:42 Progress : 0%" at bounding box center [44, 181] width 43 height 1
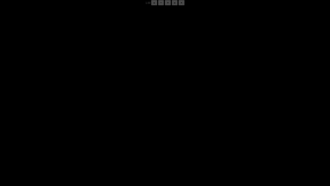
click at [66, 145] on div "05:50 Progress : 0%" at bounding box center [45, 181] width 44 height 1
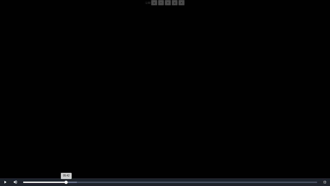
click at [66, 145] on div "05:42 Progress : 0%" at bounding box center [44, 181] width 43 height 1
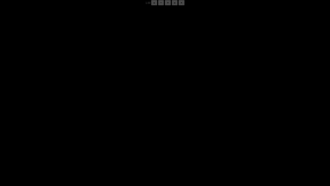
click at [66, 145] on div "05:50 Progress : 0%" at bounding box center [45, 181] width 44 height 1
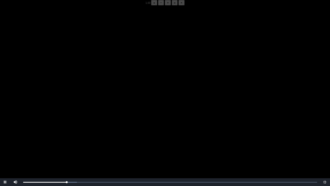
click at [151, 4] on span "« − + » ×" at bounding box center [167, 3] width 33 height 3
click at [158, 5] on button "−" at bounding box center [161, 2] width 6 height 5
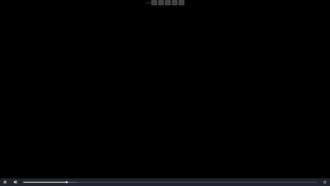
click at [158, 5] on button "−" at bounding box center [161, 2] width 6 height 5
click at [67, 145] on div "05:46 Progress : 0%" at bounding box center [45, 181] width 44 height 1
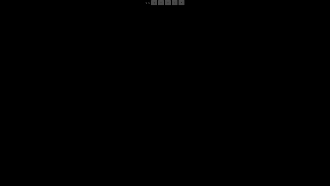
click at [67, 145] on div "05:47 Progress : 0%" at bounding box center [45, 181] width 44 height 1
click at [67, 145] on div "05:50 Progress : 0%" at bounding box center [45, 181] width 44 height 1
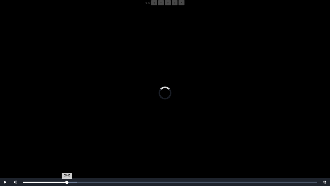
click at [67, 145] on div "05:46 Progress : 0%" at bounding box center [45, 181] width 44 height 1
click at [89, 142] on video "Video Player" at bounding box center [165, 98] width 330 height 186
click at [83, 141] on video "Video Player" at bounding box center [165, 98] width 330 height 186
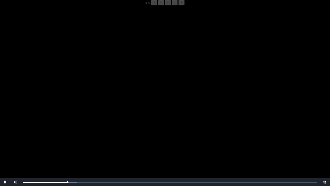
click at [83, 141] on video "Video Player" at bounding box center [165, 98] width 330 height 186
click at [81, 131] on video "Video Player" at bounding box center [165, 98] width 330 height 186
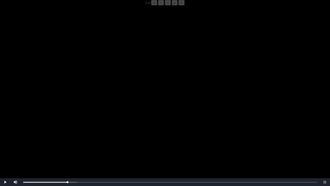
click at [93, 127] on video "Video Player" at bounding box center [165, 98] width 330 height 186
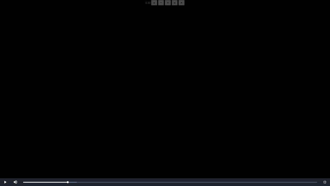
click at [93, 127] on video "Video Player" at bounding box center [165, 98] width 330 height 186
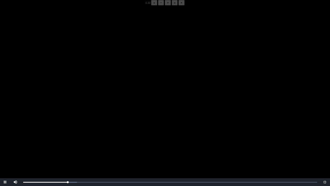
click at [79, 117] on video "Video Player" at bounding box center [165, 98] width 330 height 186
click at [107, 133] on video "Video Player" at bounding box center [165, 98] width 330 height 186
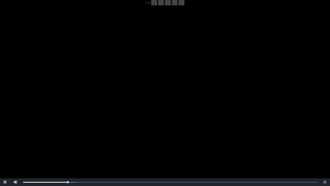
click at [107, 133] on video "Video Player" at bounding box center [165, 98] width 330 height 186
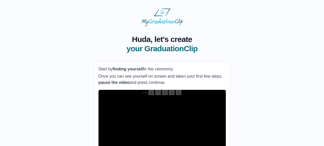
click at [251, 98] on div "**********" at bounding box center [162, 122] width 308 height 193
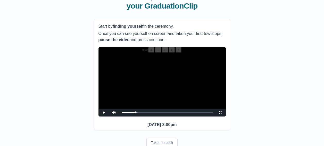
scroll to position [52, 0]
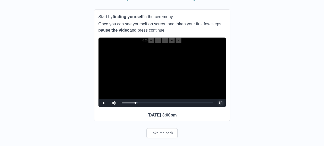
click at [221, 103] on span "Video Player" at bounding box center [221, 103] width 0 height 0
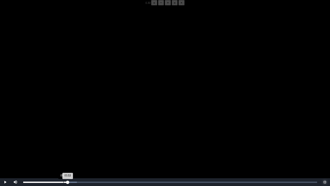
click at [64, 145] on div "Loaded : 0% 05:19 05:53 Progress : 0%" at bounding box center [170, 182] width 299 height 8
click at [73, 145] on video "Video Player" at bounding box center [165, 98] width 330 height 186
click at [66, 145] on div "Loaded : 0% 05:36 05:21 Progress : 0%" at bounding box center [170, 182] width 299 height 8
click at [165, 5] on button "+" at bounding box center [168, 2] width 6 height 5
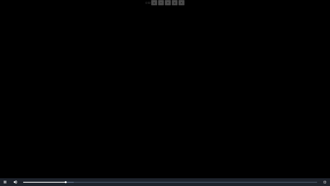
click at [165, 5] on button "+" at bounding box center [168, 2] width 6 height 5
click at [67, 145] on div "05:54 Progress : 0%" at bounding box center [45, 181] width 45 height 1
click at [165, 5] on button "+" at bounding box center [168, 2] width 6 height 5
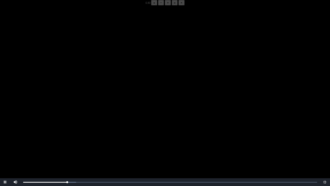
click at [165, 5] on button "+" at bounding box center [168, 2] width 6 height 5
click at [68, 145] on div "05:54 Progress : 0%" at bounding box center [45, 181] width 45 height 1
click at [67, 145] on div "05:44 Progress : 0%" at bounding box center [44, 181] width 43 height 1
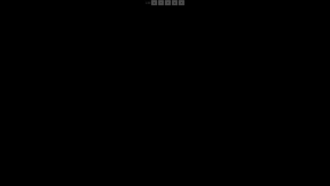
click at [93, 145] on video "Video Player" at bounding box center [165, 98] width 330 height 186
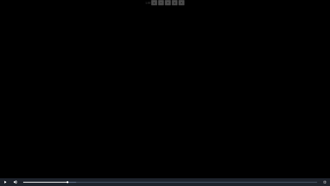
click at [81, 145] on video "Video Player" at bounding box center [165, 98] width 330 height 186
click at [67, 145] on div "05:50 Progress : 0%" at bounding box center [45, 181] width 44 height 1
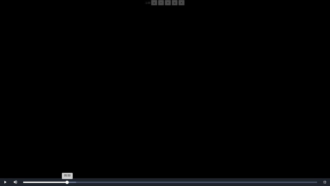
click at [67, 145] on div "05:50 Progress : 0%" at bounding box center [45, 181] width 44 height 1
click at [67, 145] on div "05:53 Progress : 0%" at bounding box center [45, 181] width 44 height 1
click at [67, 145] on div "05:48 Progress : 0%" at bounding box center [45, 181] width 44 height 1
click at [68, 145] on div "05:52 Progress : 0%" at bounding box center [45, 181] width 45 height 1
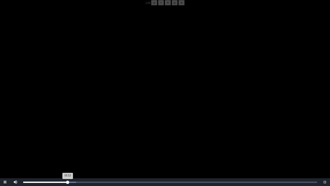
click at [67, 145] on div "05:53 Progress : 0%" at bounding box center [45, 181] width 44 height 1
click at [67, 145] on div "05:48 Progress : 0%" at bounding box center [45, 181] width 44 height 1
click at [67, 145] on div "05:49 Progress : 0%" at bounding box center [45, 181] width 44 height 1
click at [67, 145] on div "05:44 Progress : 0%" at bounding box center [44, 181] width 43 height 1
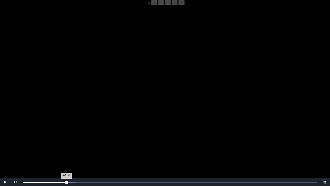
click at [67, 145] on div "05:44 Progress : 0%" at bounding box center [44, 181] width 43 height 1
click at [67, 145] on div "05:45 Progress : 0%" at bounding box center [44, 181] width 43 height 1
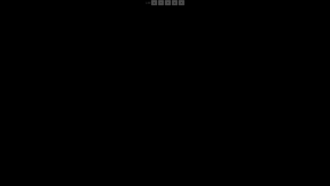
click at [67, 145] on div "05:51 Progress : 0%" at bounding box center [45, 181] width 44 height 1
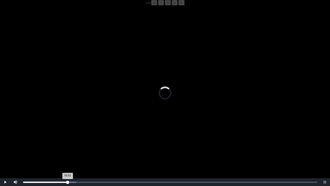
click at [67, 145] on div "05:53 Progress : 0%" at bounding box center [45, 181] width 44 height 1
click at [67, 145] on div "05:44 Progress : 0%" at bounding box center [44, 181] width 43 height 1
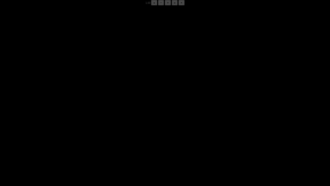
click at [67, 145] on div "05:50 Progress : 0%" at bounding box center [45, 181] width 44 height 1
click at [67, 145] on div "05:48 Progress : 0%" at bounding box center [45, 181] width 44 height 1
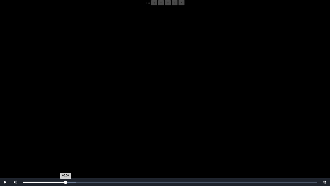
click at [66, 145] on div "05:36 Progress : 0%" at bounding box center [44, 181] width 42 height 1
click at [66, 145] on div "05:37 Progress : 0%" at bounding box center [44, 181] width 43 height 1
click at [66, 145] on div "05:40 Progress : 0%" at bounding box center [44, 181] width 43 height 1
click at [67, 145] on div "05:48 Progress : 0%" at bounding box center [45, 181] width 44 height 1
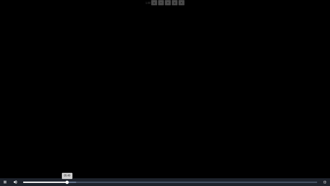
click at [67, 145] on div "05:49 Progress : 0%" at bounding box center [45, 181] width 44 height 1
click at [67, 145] on div "05:44 Progress : 0%" at bounding box center [44, 181] width 43 height 1
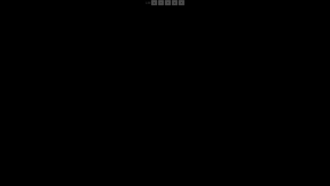
click at [67, 145] on div "05:49 Progress : 0%" at bounding box center [45, 181] width 44 height 1
click at [67, 145] on div "05:50 Progress : 0%" at bounding box center [45, 181] width 44 height 1
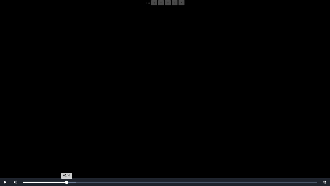
click at [67, 145] on div "05:44 Progress : 0%" at bounding box center [44, 181] width 43 height 1
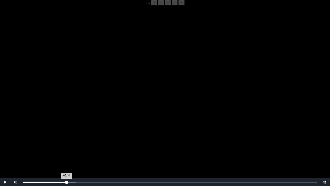
click at [67, 145] on div "05:44 Progress : 0%" at bounding box center [44, 181] width 43 height 1
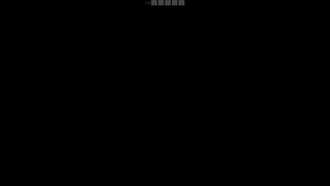
click at [67, 145] on div "05:49 Progress : 0%" at bounding box center [45, 181] width 44 height 1
click at [67, 145] on div "05:50 Progress : 0%" at bounding box center [45, 181] width 44 height 1
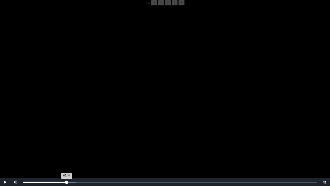
click at [67, 145] on div "05:44 Progress : 0%" at bounding box center [44, 181] width 43 height 1
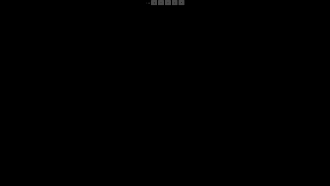
click at [67, 145] on div "05:53 Progress : 0%" at bounding box center [45, 181] width 44 height 1
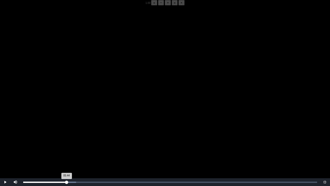
click at [67, 145] on div "05:44 Progress : 0%" at bounding box center [44, 181] width 43 height 1
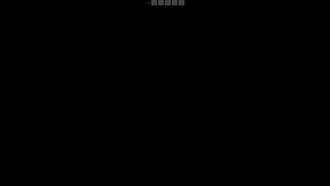
click at [67, 145] on div "05:51 Progress : 0%" at bounding box center [45, 181] width 44 height 1
click at [67, 145] on div "05:50 Progress : 0%" at bounding box center [45, 181] width 44 height 1
click at [67, 145] on div "05:48 Progress : 0%" at bounding box center [45, 181] width 44 height 1
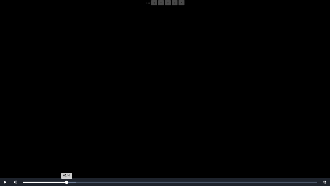
click at [67, 145] on div "05:44 Progress : 0%" at bounding box center [44, 181] width 43 height 1
click at [32, 145] on video "Video Player" at bounding box center [165, 98] width 330 height 186
click at [70, 142] on video "Video Player" at bounding box center [165, 98] width 330 height 186
click at [90, 131] on video "Video Player" at bounding box center [165, 98] width 330 height 186
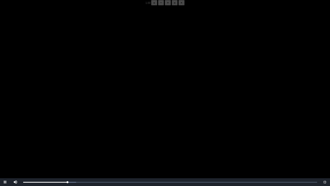
click at [90, 131] on video "Video Player" at bounding box center [165, 98] width 330 height 186
click at [108, 128] on video "Video Player" at bounding box center [165, 98] width 330 height 186
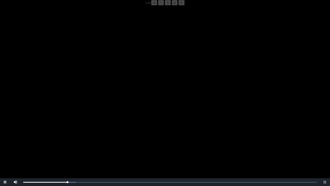
click at [78, 126] on video "Video Player" at bounding box center [165, 98] width 330 height 186
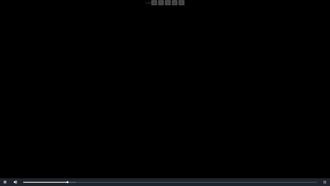
click at [78, 126] on video "Video Player" at bounding box center [165, 98] width 330 height 186
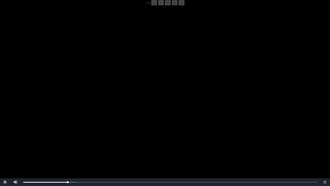
click at [78, 126] on video "Video Player" at bounding box center [165, 98] width 330 height 186
click at [67, 145] on div "Loaded : 0% 05:46 05:53 Progress : 0%" at bounding box center [170, 182] width 299 height 8
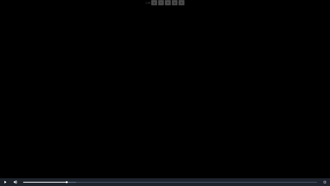
click at [68, 145] on video "Video Player" at bounding box center [165, 98] width 330 height 186
click at [89, 145] on video "Video Player" at bounding box center [165, 98] width 330 height 186
click at [88, 145] on video "Video Player" at bounding box center [165, 98] width 330 height 186
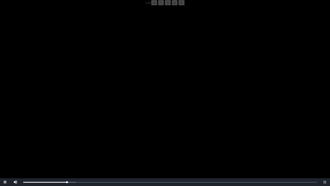
click at [88, 145] on video "Video Player" at bounding box center [165, 98] width 330 height 186
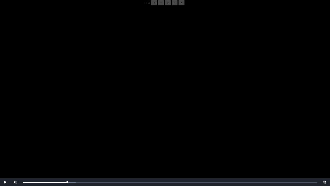
click at [88, 145] on video "Video Player" at bounding box center [165, 98] width 330 height 186
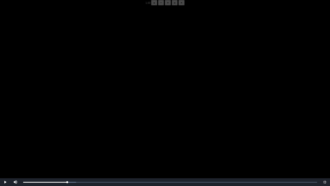
click at [88, 145] on video "Video Player" at bounding box center [165, 98] width 330 height 186
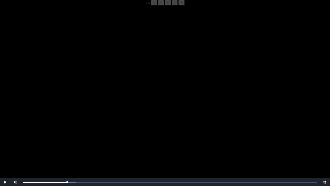
click at [88, 145] on video "Video Player" at bounding box center [165, 98] width 330 height 186
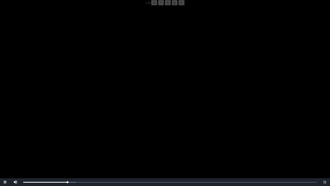
click at [88, 145] on video "Video Player" at bounding box center [165, 98] width 330 height 186
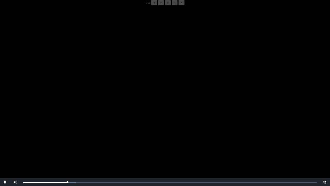
click at [88, 145] on video "Video Player" at bounding box center [165, 98] width 330 height 186
